Goal: Find specific page/section: Find specific page/section

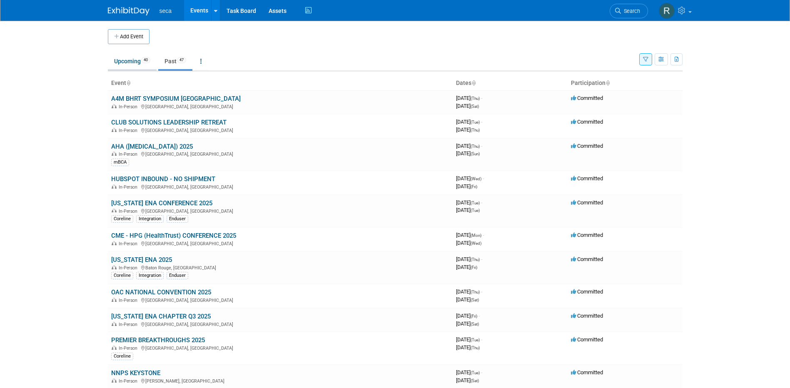
click at [135, 63] on link "Upcoming 40" at bounding box center [132, 61] width 49 height 16
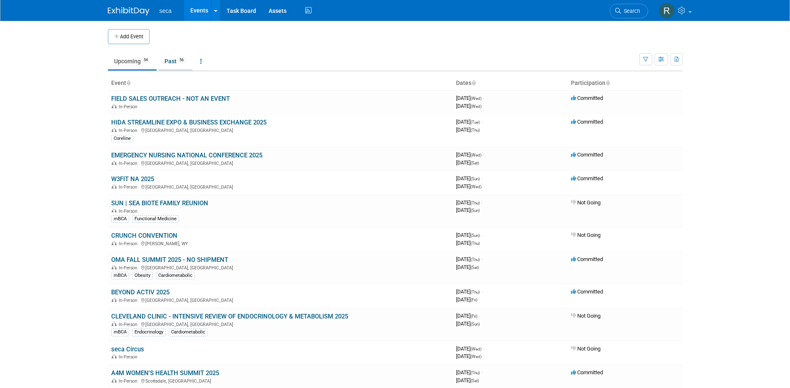
click at [168, 64] on link "Past 56" at bounding box center [175, 61] width 34 height 16
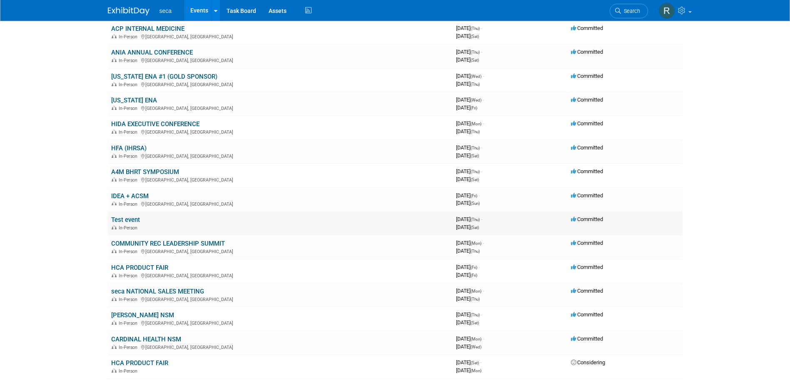
scroll to position [1250, 0]
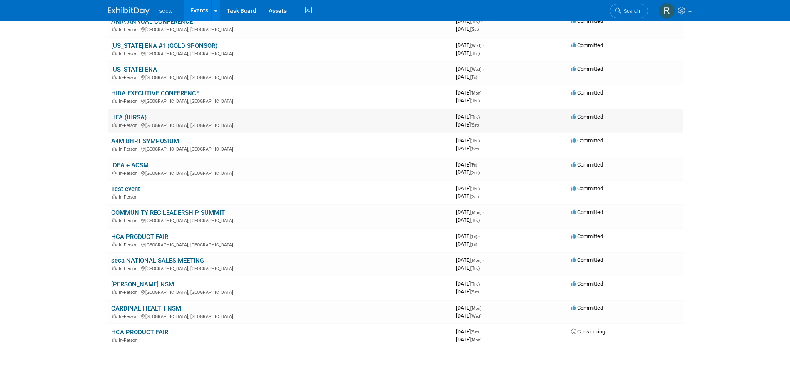
click at [127, 117] on link "HFA (IHRSA)" at bounding box center [128, 117] width 35 height 7
